Goal: Communication & Community: Answer question/provide support

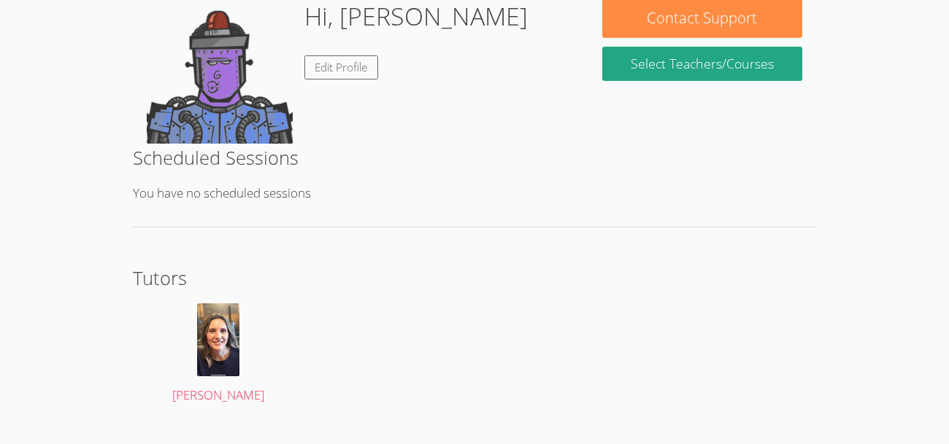
scroll to position [234, 0]
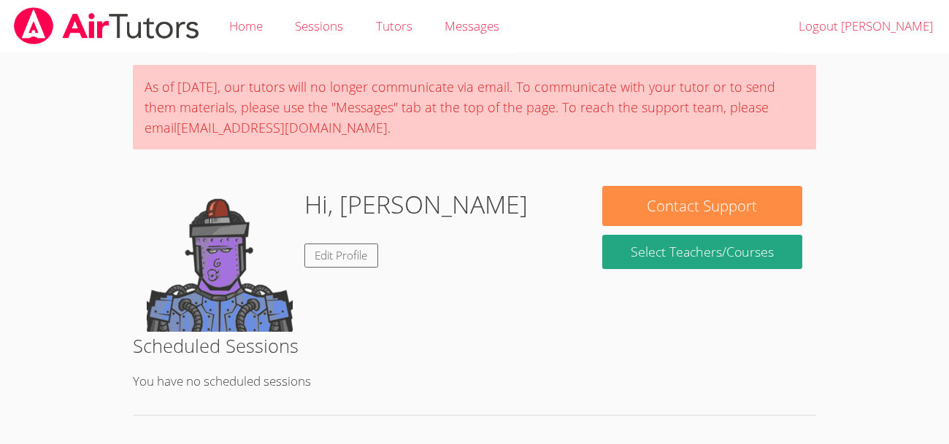
scroll to position [185, 0]
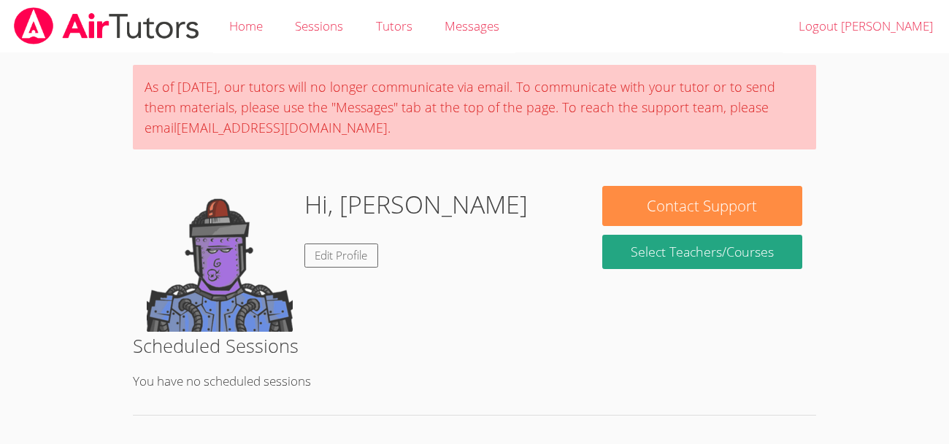
scroll to position [185, 0]
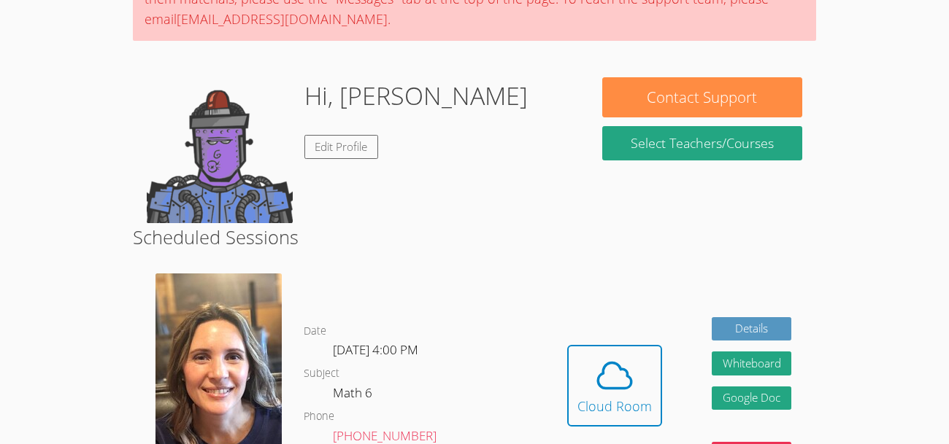
scroll to position [319, 0]
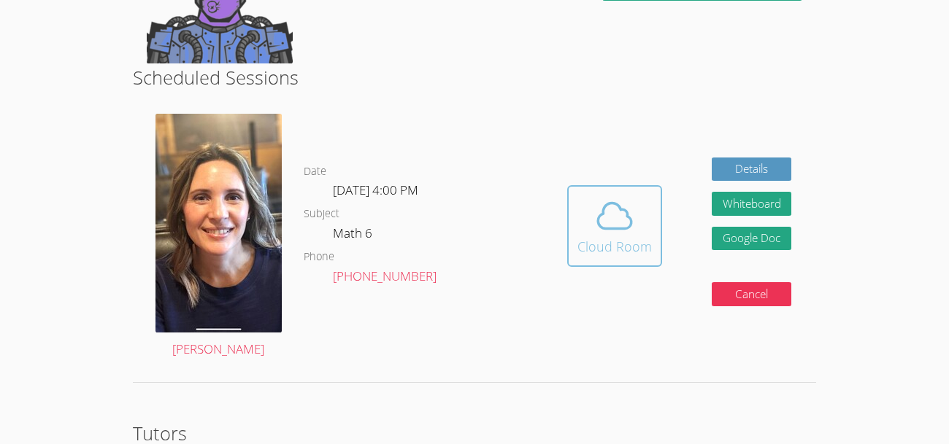
click at [628, 196] on icon at bounding box center [614, 216] width 41 height 41
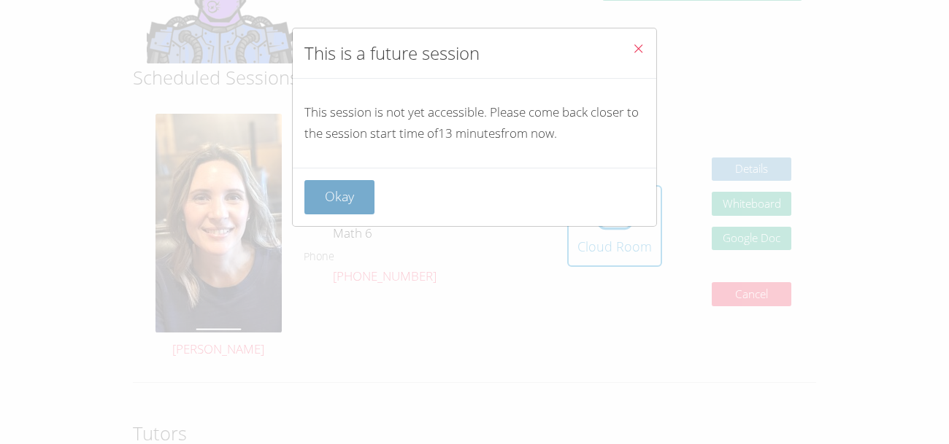
click at [338, 208] on button "Okay" at bounding box center [339, 197] width 70 height 34
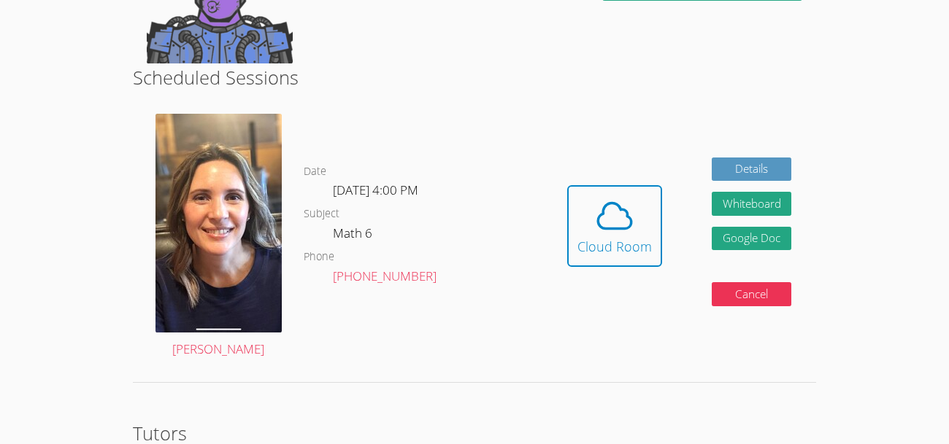
click at [565, 143] on div "Hidden Cloud Room Details Whiteboard Hidden Google Doc Cancel" at bounding box center [679, 237] width 273 height 269
click at [606, 221] on icon at bounding box center [614, 216] width 41 height 41
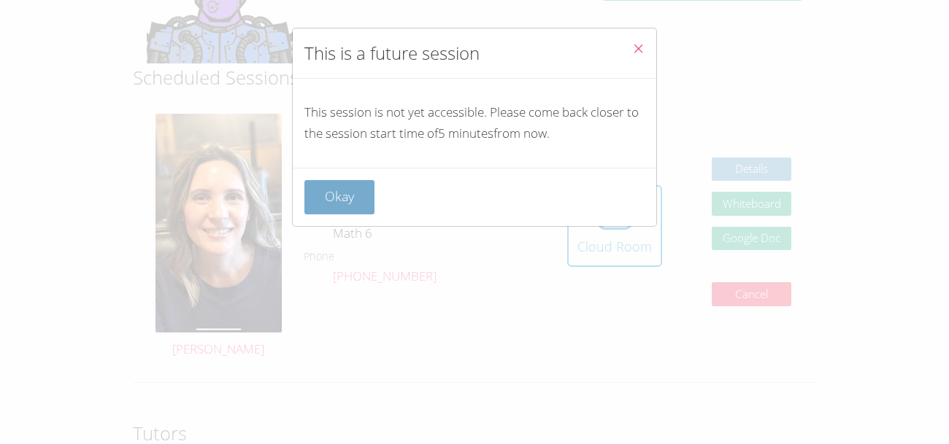
click at [353, 200] on button "Okay" at bounding box center [339, 197] width 70 height 34
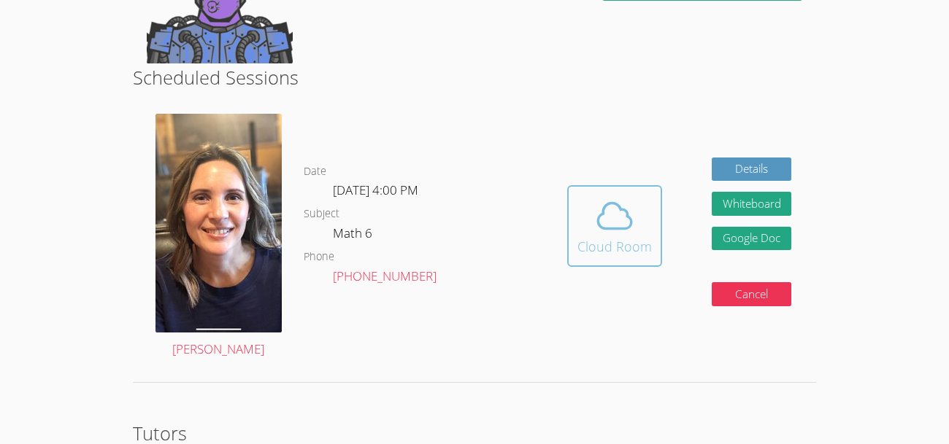
click at [636, 255] on div "Cloud Room" at bounding box center [614, 246] width 74 height 20
click at [602, 262] on button "Cloud Room" at bounding box center [614, 226] width 95 height 82
click at [594, 238] on div "Cloud Room" at bounding box center [614, 246] width 74 height 20
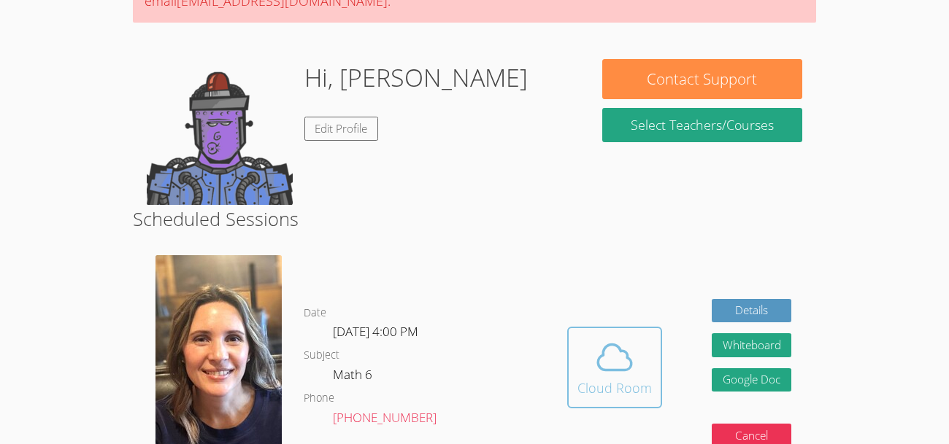
scroll to position [174, 0]
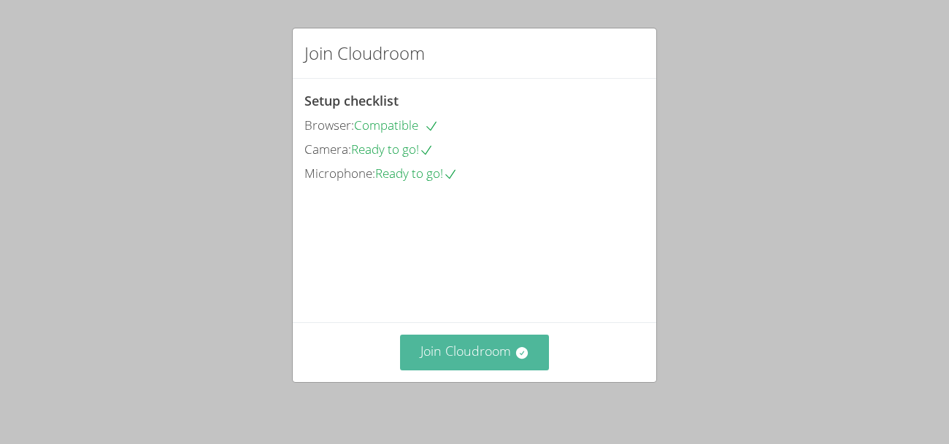
click at [520, 362] on button "Join Cloudroom" at bounding box center [475, 353] width 150 height 36
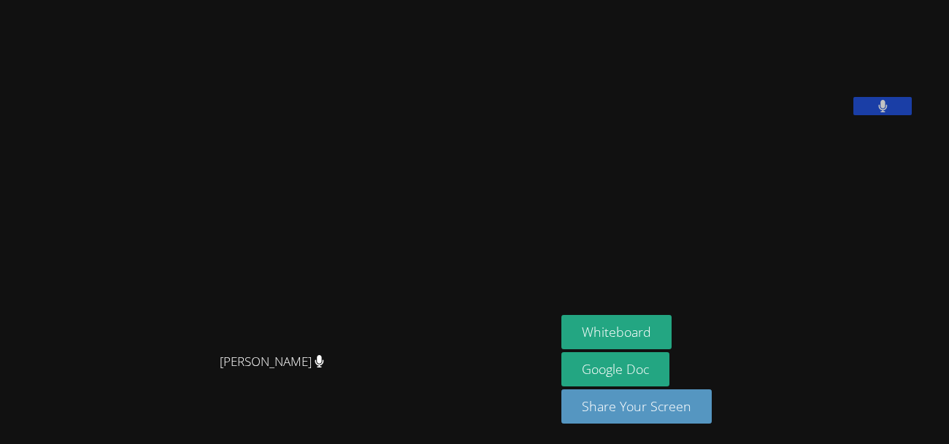
click at [633, 285] on aside "[PERSON_NAME] Whiteboard Google Doc Share Your Screen" at bounding box center [737, 222] width 365 height 444
click at [653, 233] on aside "Jacob Jennings Whiteboard Google Doc Share Your Screen" at bounding box center [737, 222] width 365 height 444
click at [671, 335] on button "Whiteboard" at bounding box center [616, 332] width 110 height 34
click at [885, 115] on button at bounding box center [882, 106] width 58 height 18
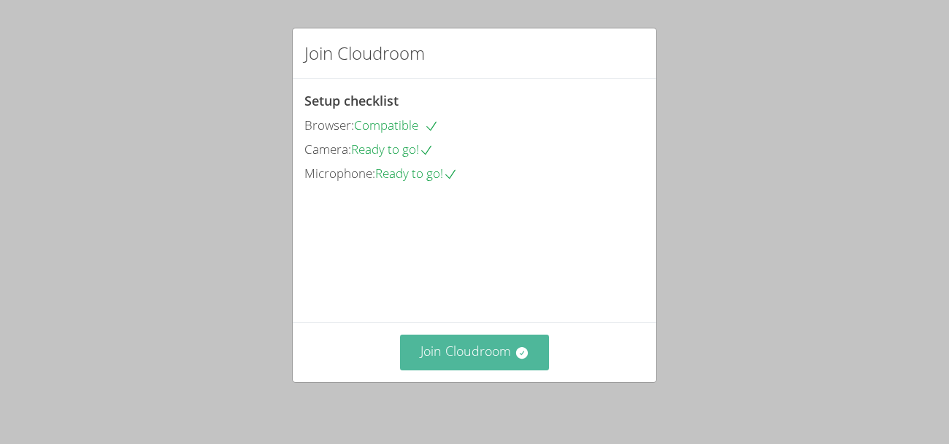
click at [512, 361] on button "Join Cloudroom" at bounding box center [475, 353] width 150 height 36
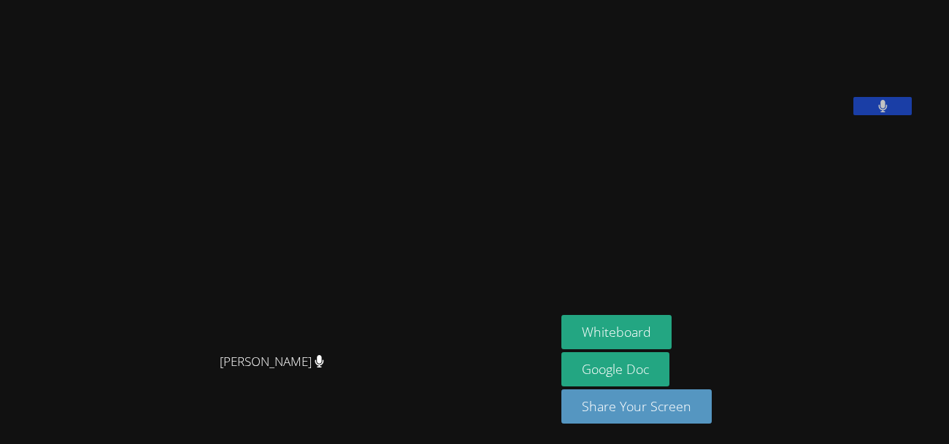
click at [324, 368] on icon at bounding box center [319, 361] width 9 height 12
click at [898, 115] on button at bounding box center [882, 106] width 58 height 18
click at [624, 332] on button "Whiteboard" at bounding box center [616, 332] width 110 height 34
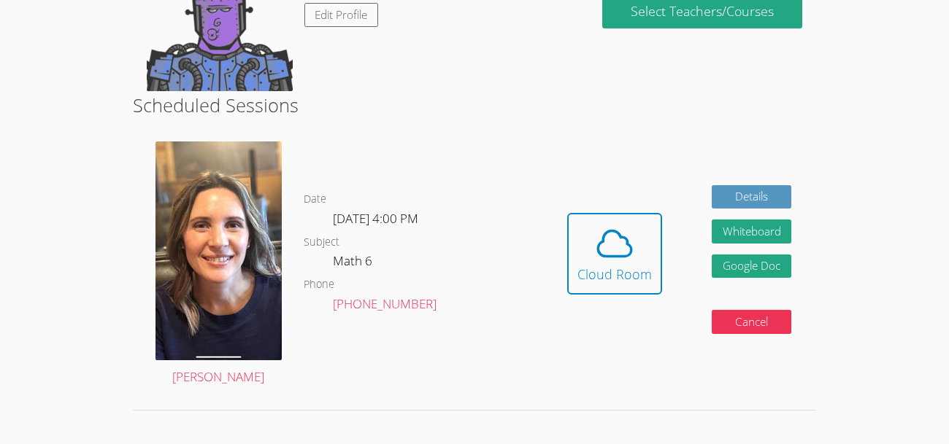
scroll to position [263, 0]
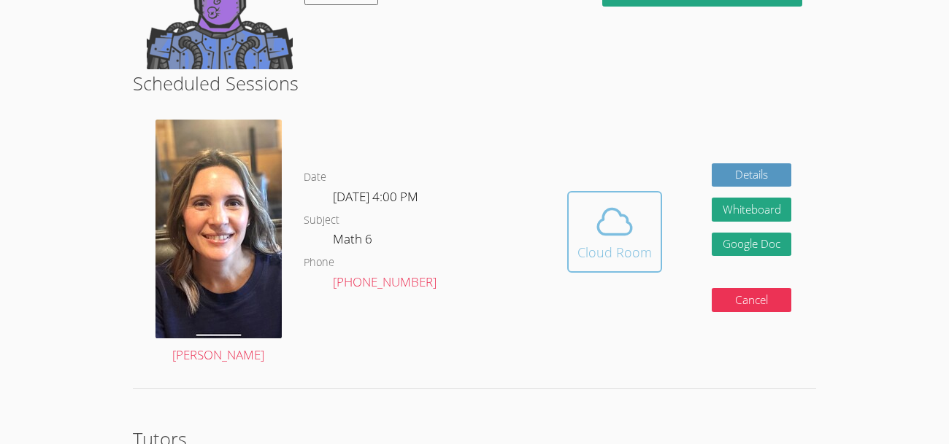
click at [601, 213] on icon at bounding box center [614, 221] width 41 height 41
click at [604, 234] on icon at bounding box center [615, 222] width 34 height 26
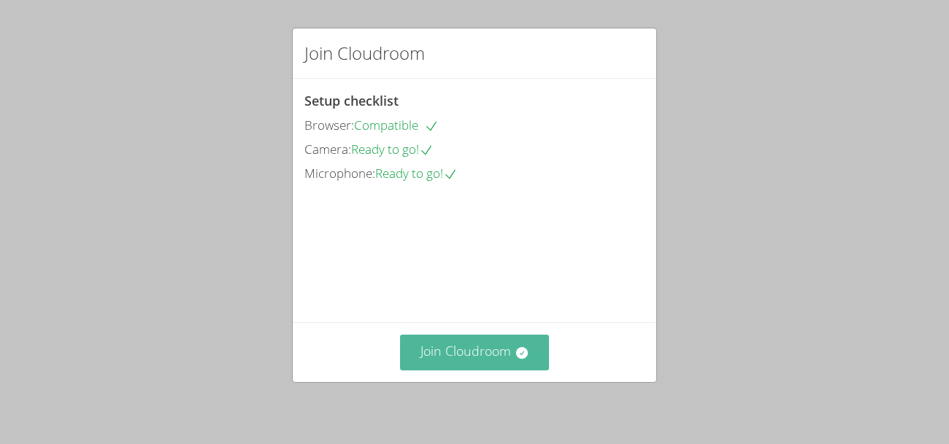
click at [458, 344] on button "Join Cloudroom" at bounding box center [475, 353] width 150 height 36
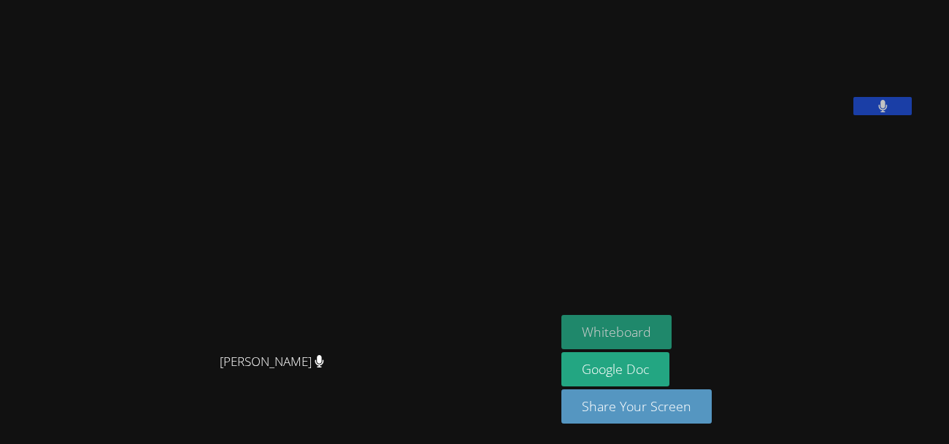
click at [651, 323] on button "Whiteboard" at bounding box center [616, 332] width 110 height 34
click at [887, 112] on icon at bounding box center [882, 106] width 9 height 12
click at [890, 112] on icon at bounding box center [882, 106] width 15 height 12
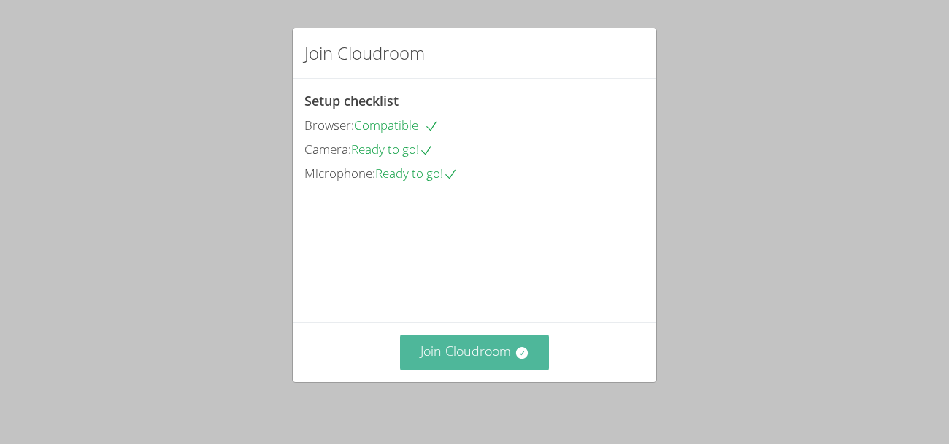
click at [455, 350] on button "Join Cloudroom" at bounding box center [475, 353] width 150 height 36
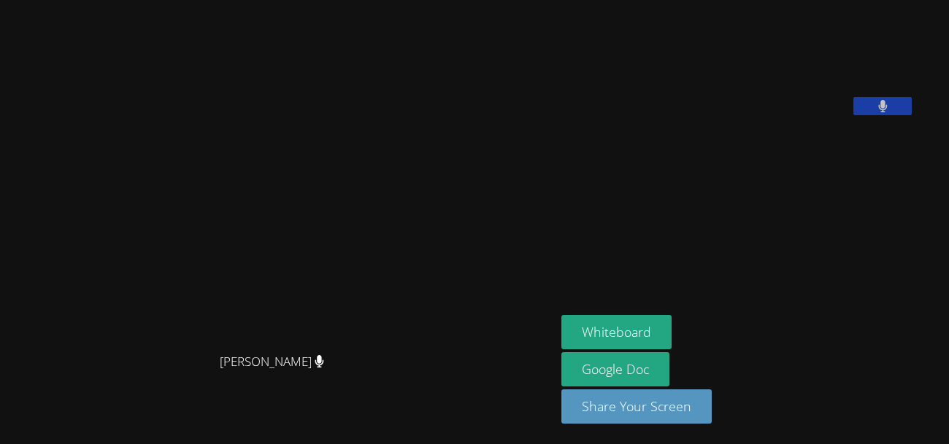
click at [324, 368] on icon at bounding box center [319, 361] width 9 height 12
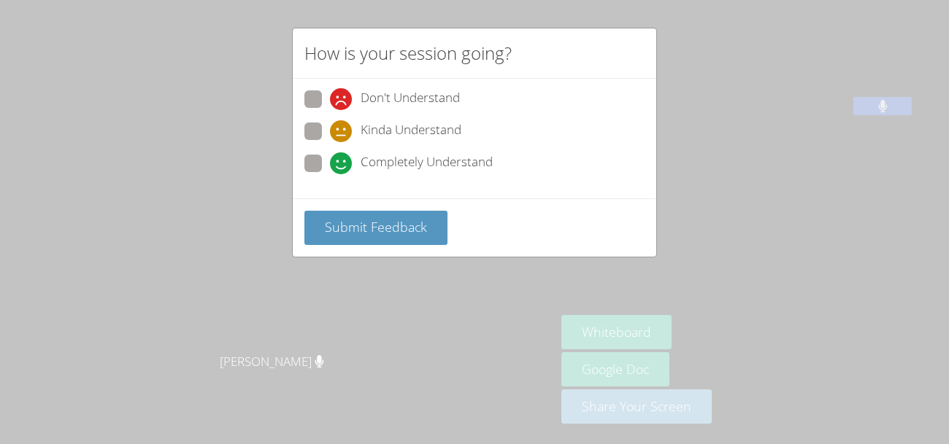
click at [382, 128] on span "Kinda Understand" at bounding box center [411, 131] width 101 height 22
click at [342, 128] on input "Kinda Understand" at bounding box center [336, 129] width 12 height 12
radio input "true"
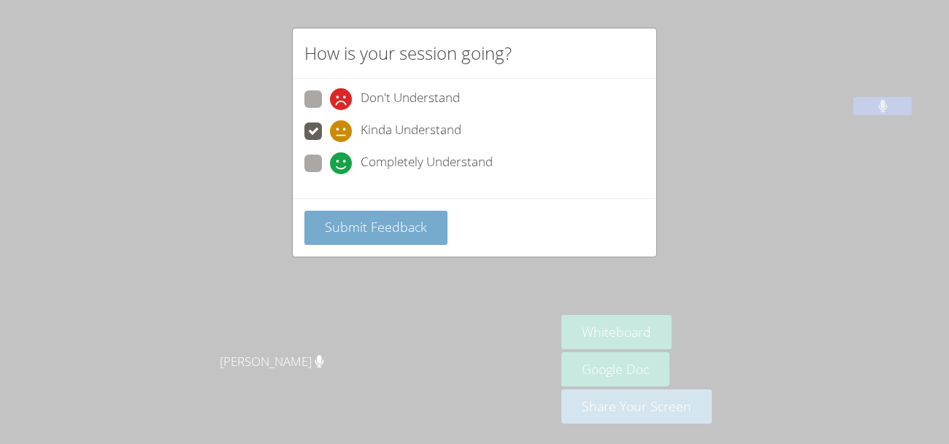
click at [411, 221] on span "Submit Feedback" at bounding box center [376, 227] width 102 height 18
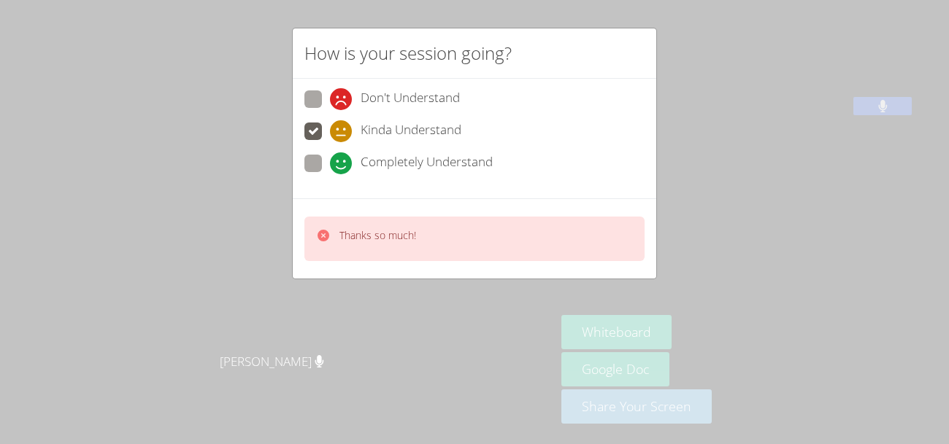
click at [631, 224] on div "Thanks so much!" at bounding box center [474, 239] width 340 height 45
